Goal: Task Accomplishment & Management: Manage account settings

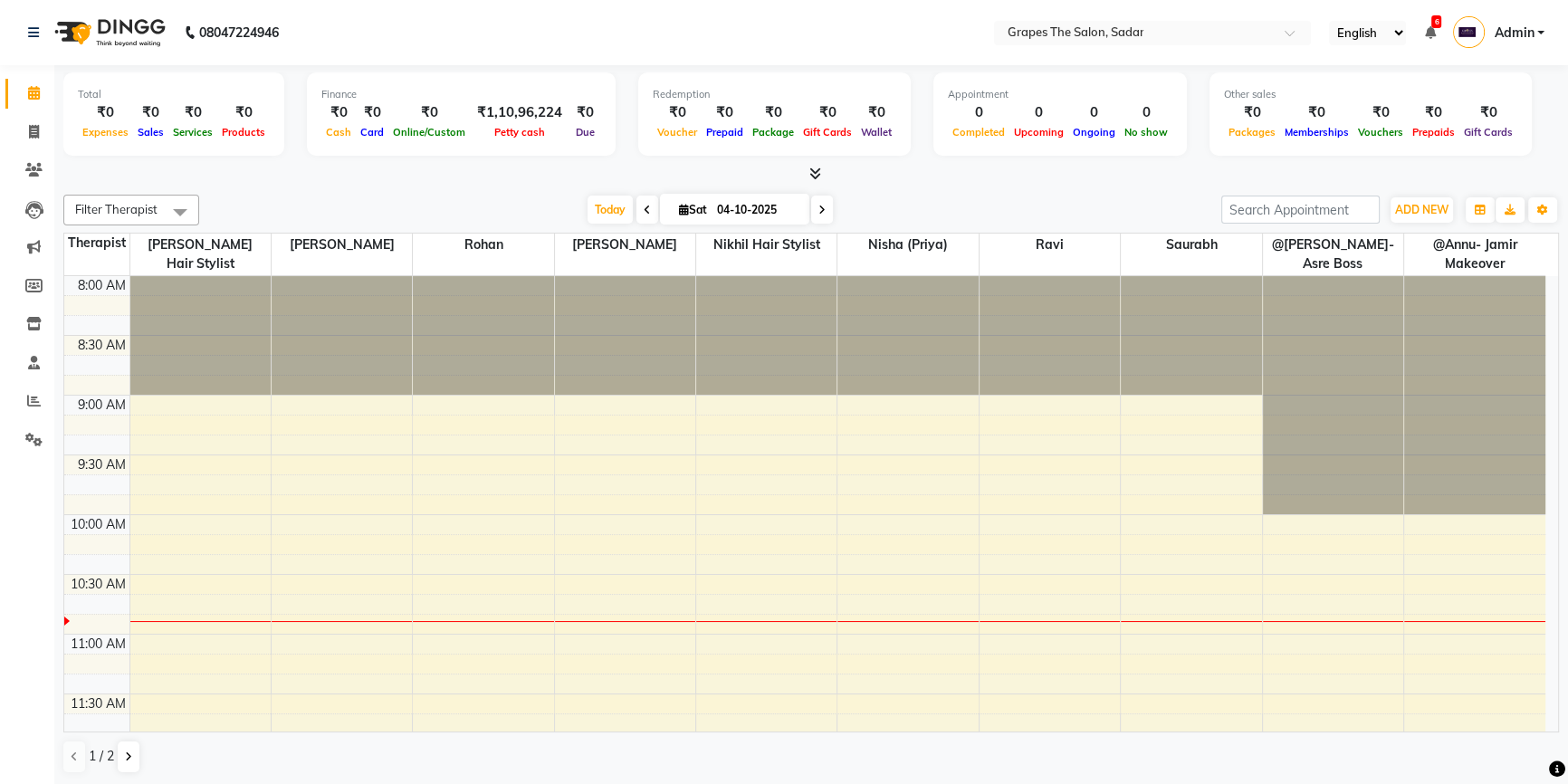
click at [648, 209] on span at bounding box center [647, 210] width 22 height 28
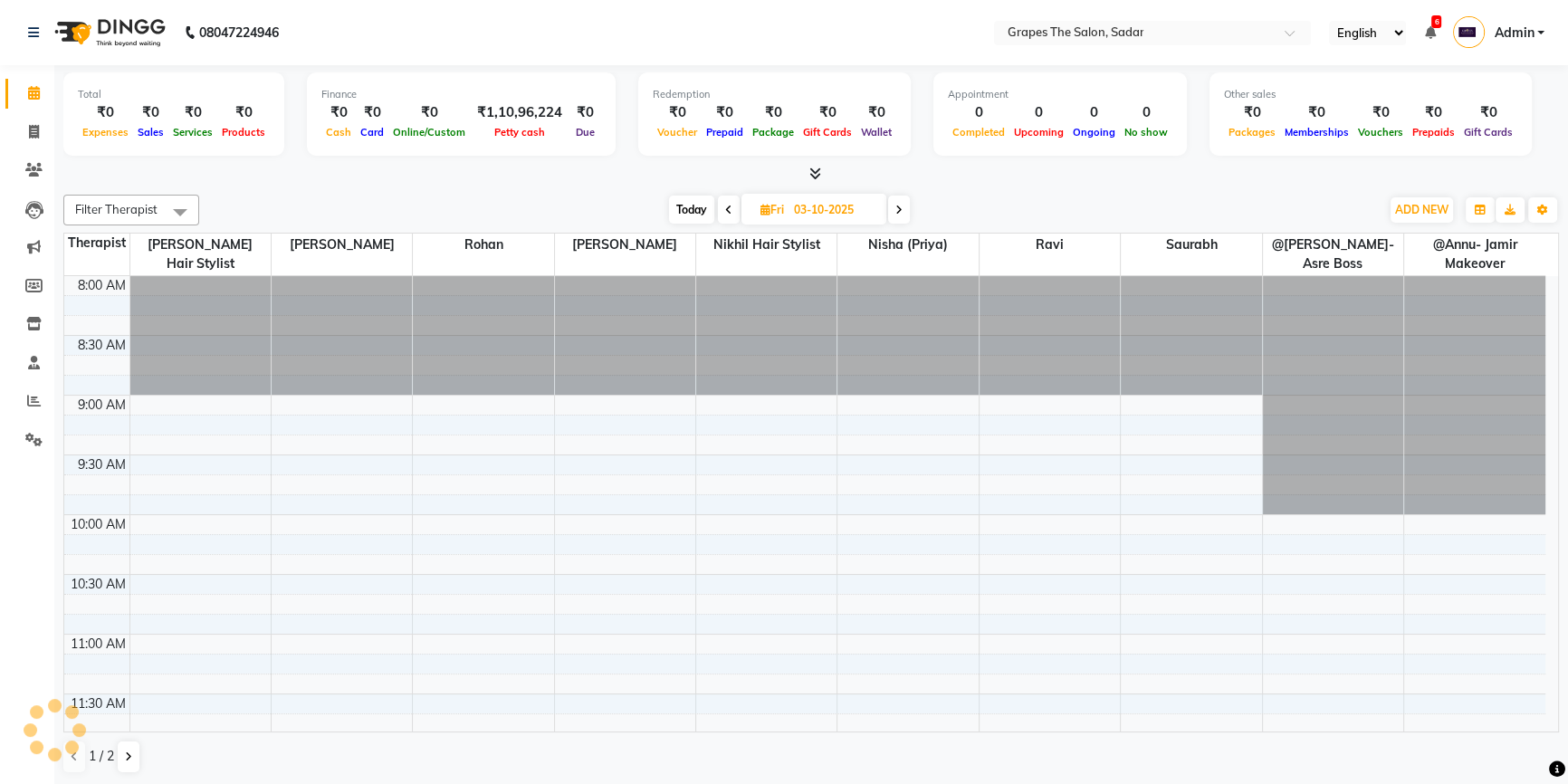
scroll to position [238, 0]
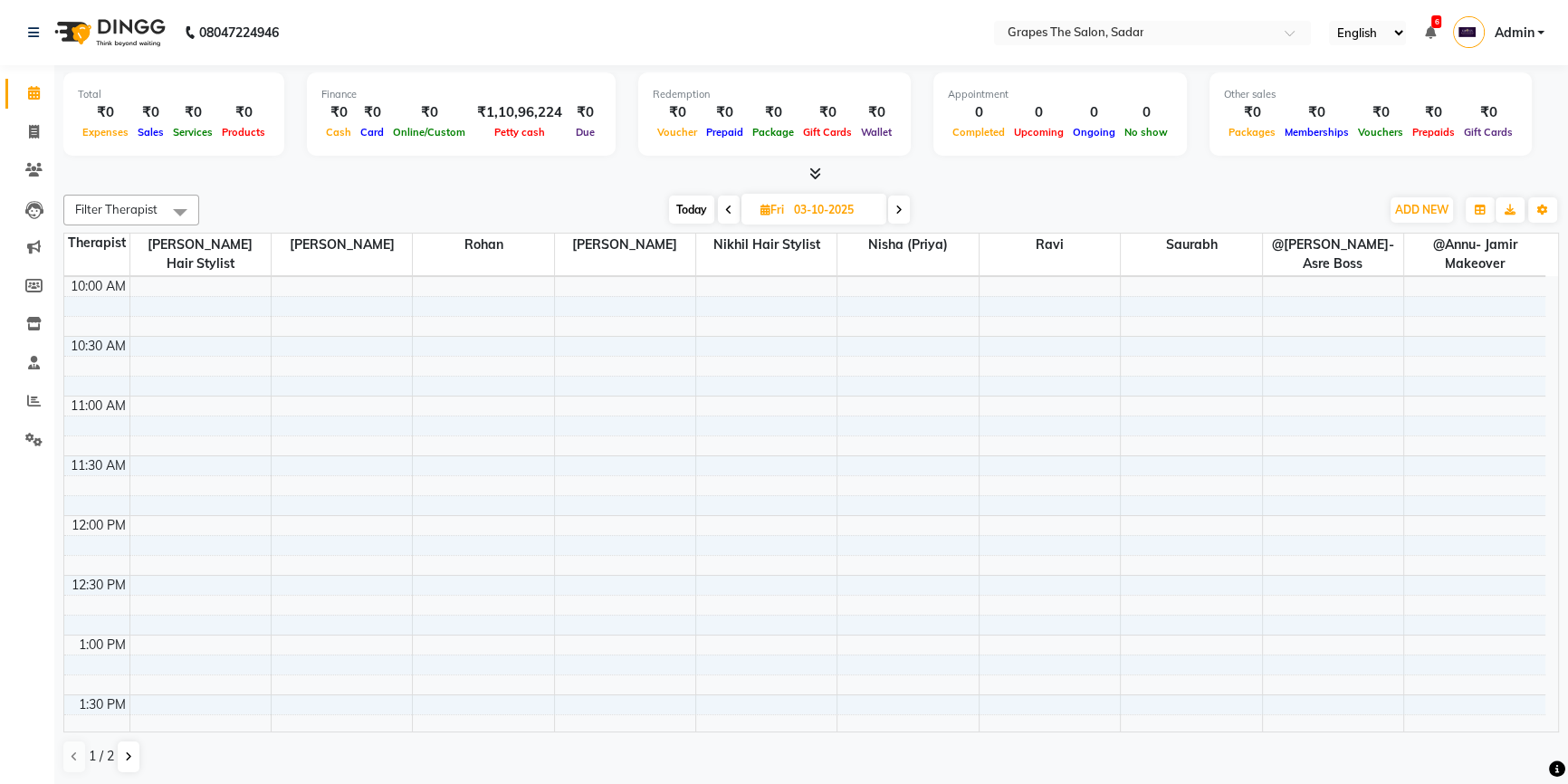
drag, startPoint x: 1544, startPoint y: 375, endPoint x: 1577, endPoint y: 132, distance: 245.2
click at [1567, 136] on html "08047224946 Select Location × Grapes The Salon, Sadar English ENGLISH Español ا…" at bounding box center [784, 392] width 1568 height 784
click at [902, 208] on icon at bounding box center [899, 210] width 8 height 10
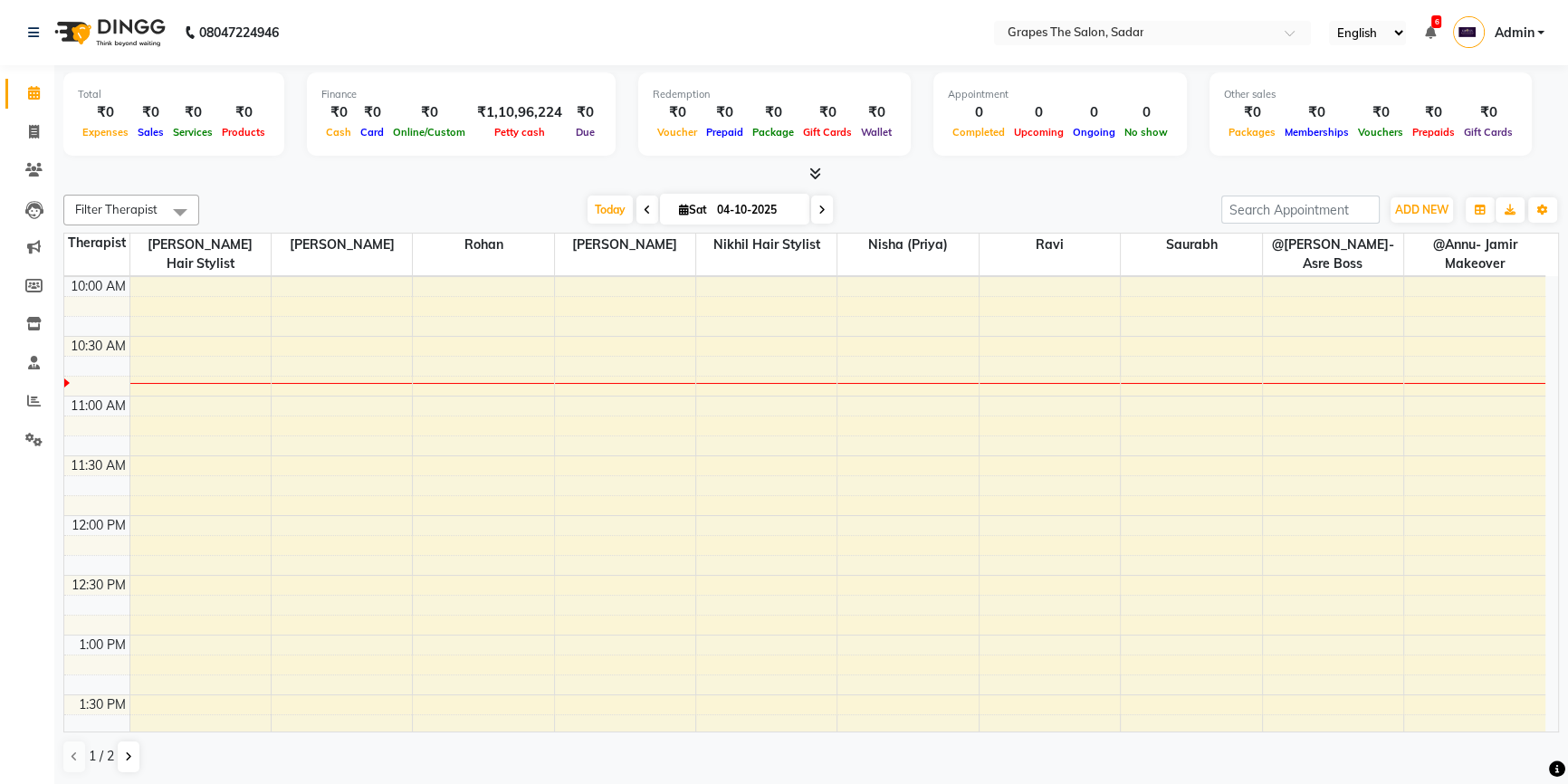
click at [647, 207] on span at bounding box center [647, 210] width 22 height 28
type input "03-10-2025"
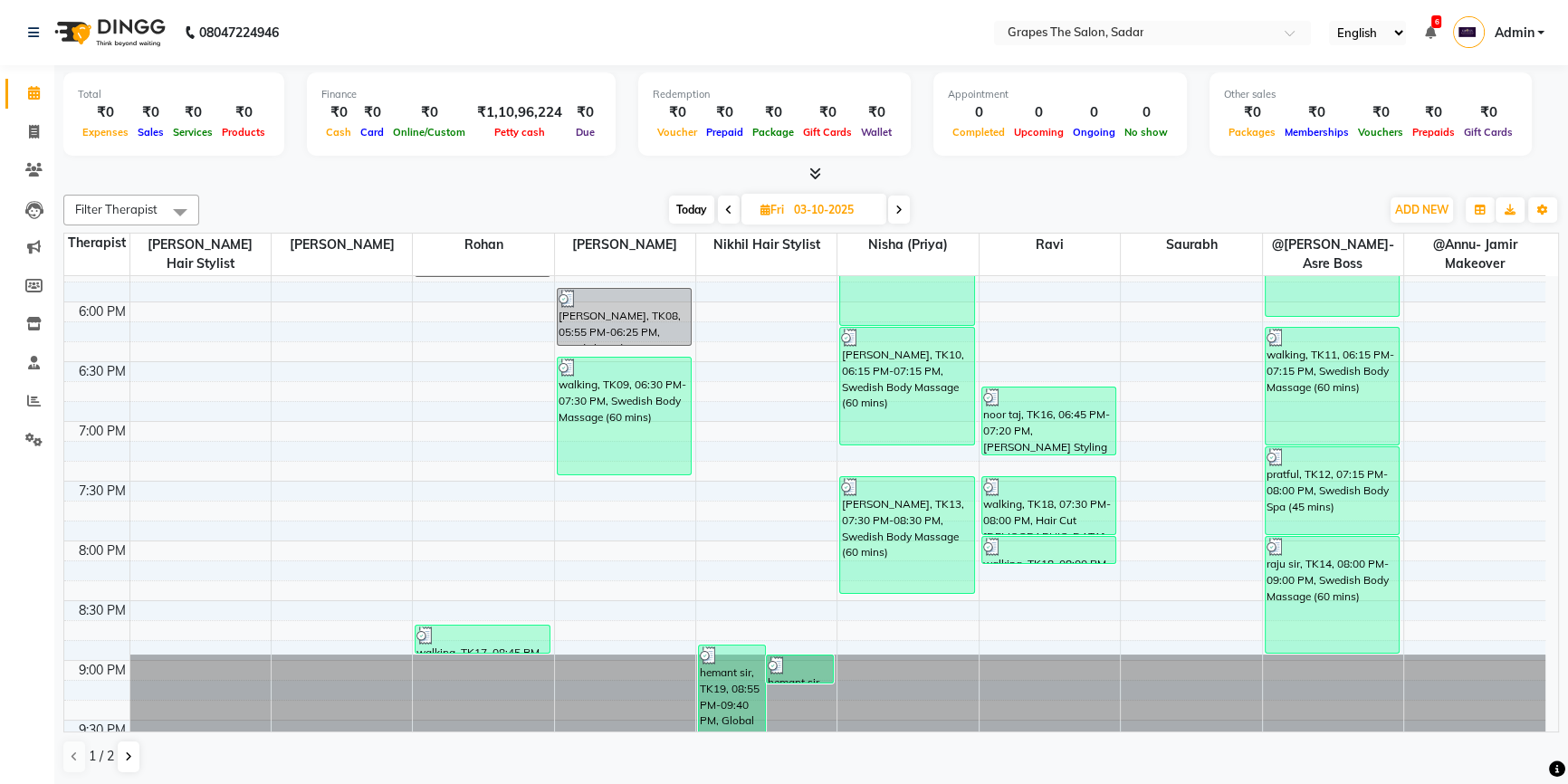
scroll to position [1176, 0]
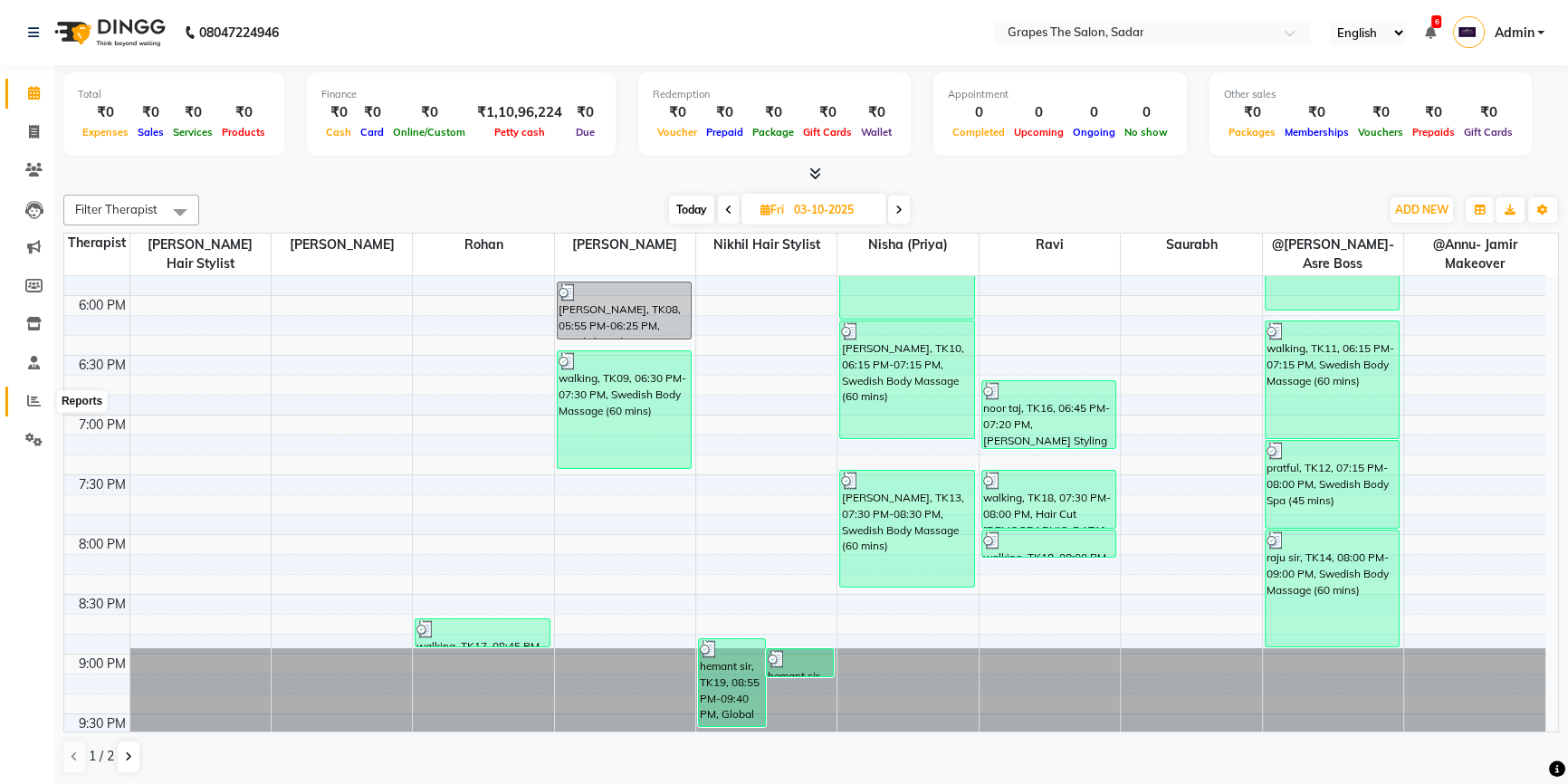
click at [34, 409] on span at bounding box center [33, 402] width 31 height 21
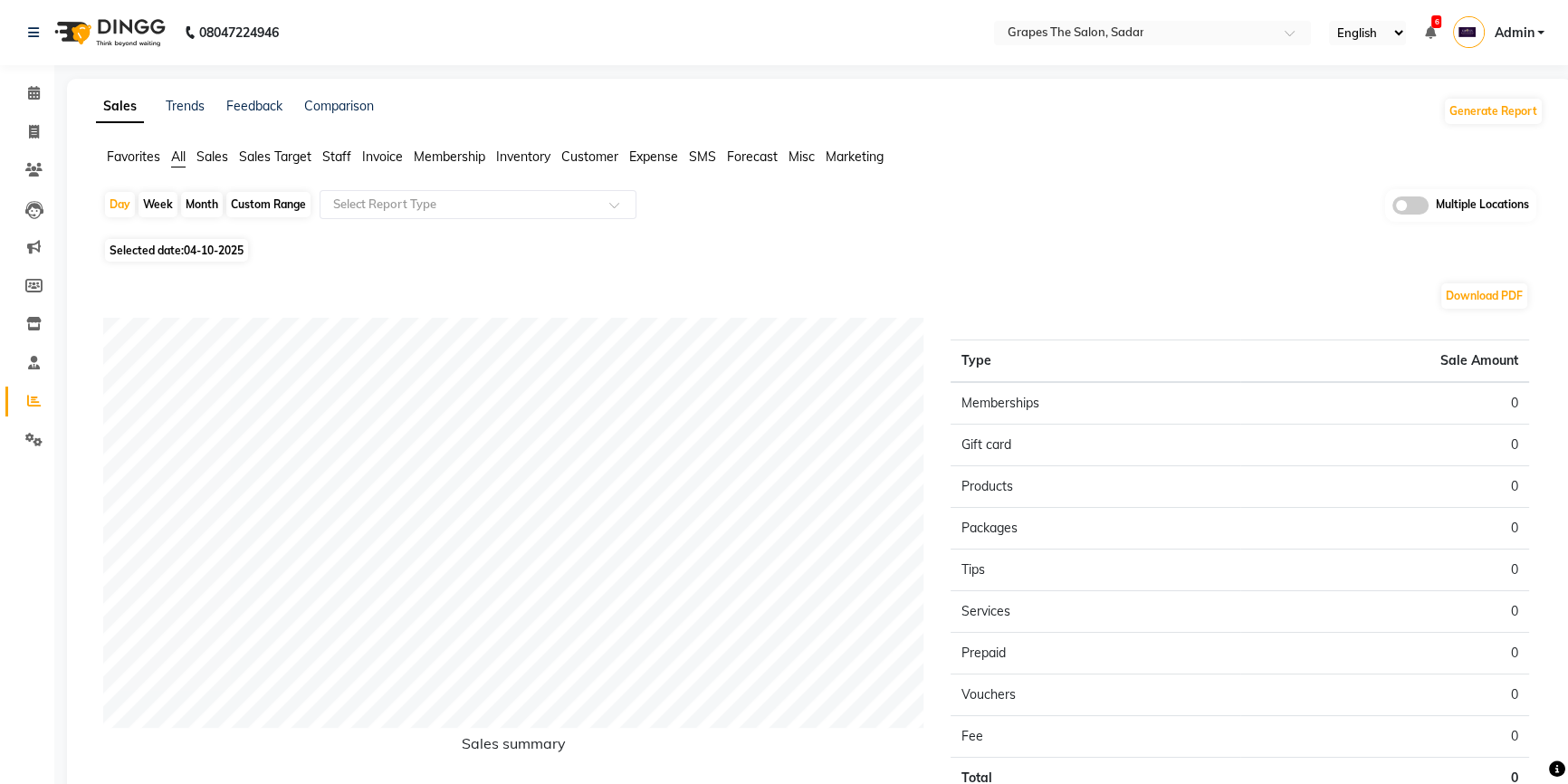
click at [218, 198] on div "Month" at bounding box center [202, 205] width 42 height 26
select select "10"
select select "2025"
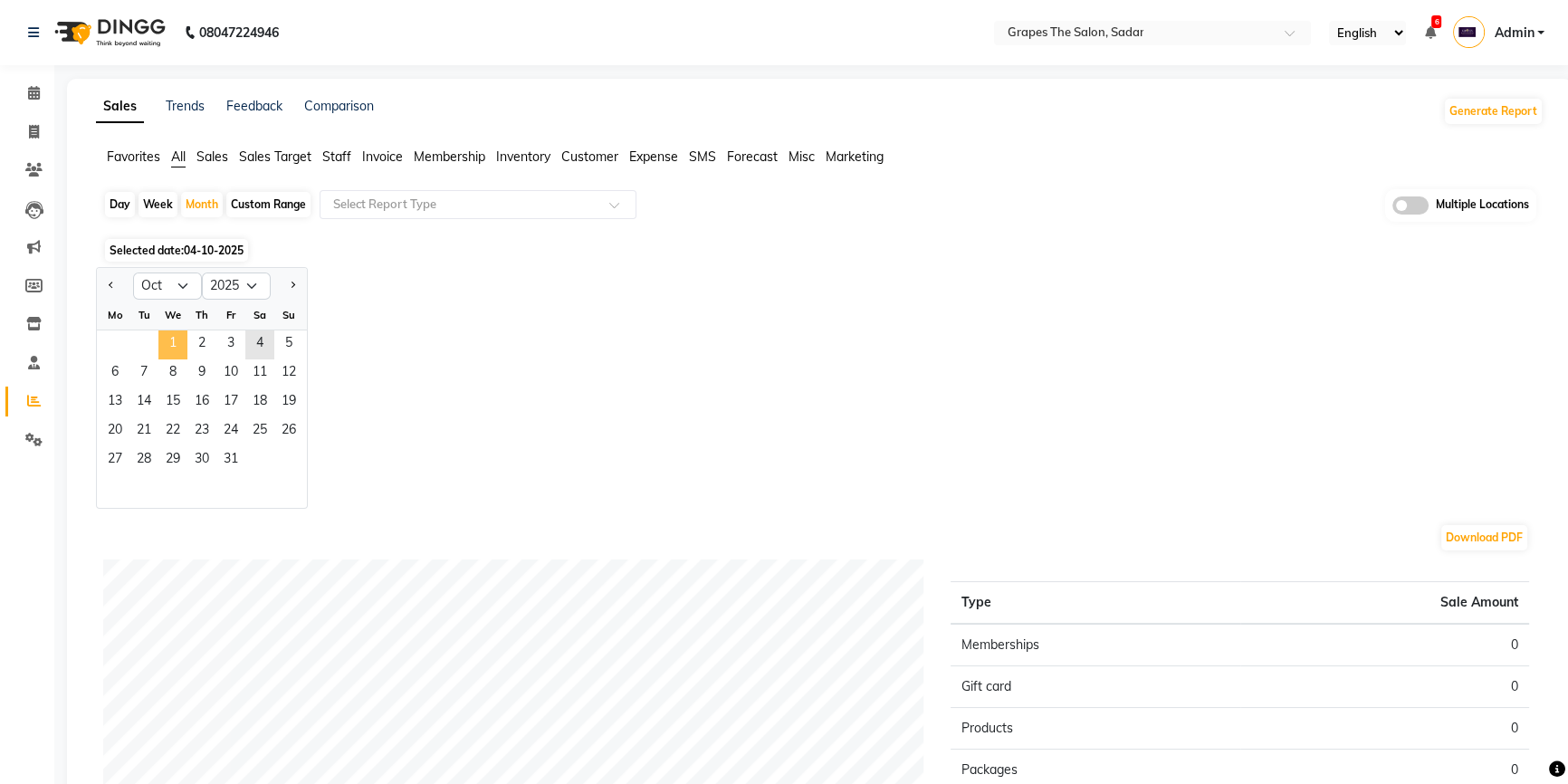
click at [168, 331] on span "1" at bounding box center [172, 345] width 29 height 29
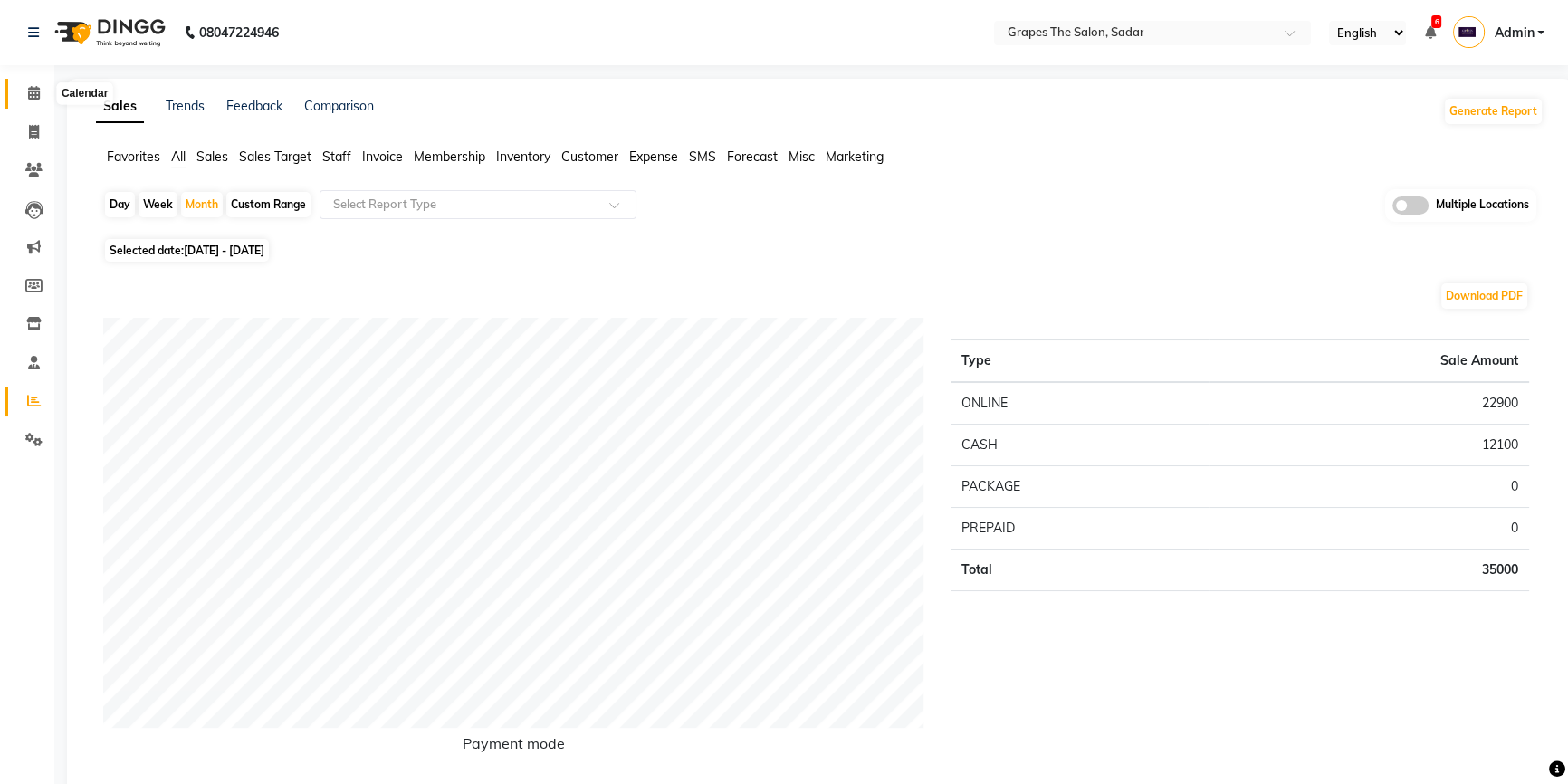
click at [32, 102] on span at bounding box center [33, 94] width 31 height 21
